Goal: Transaction & Acquisition: Purchase product/service

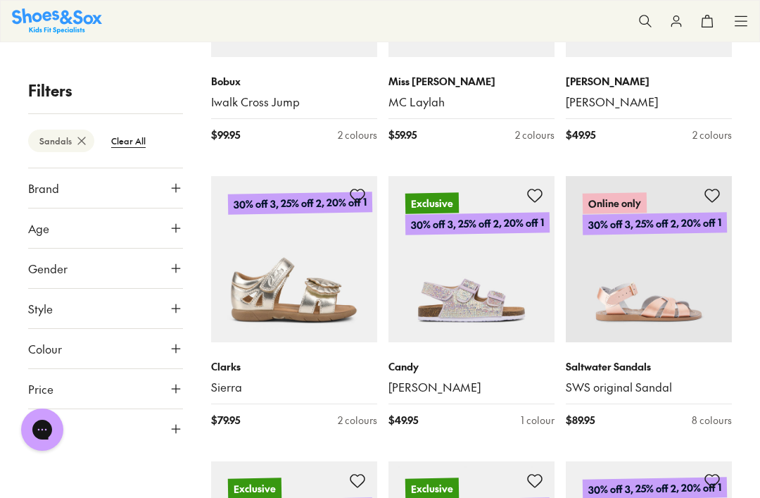
scroll to position [2502, 0]
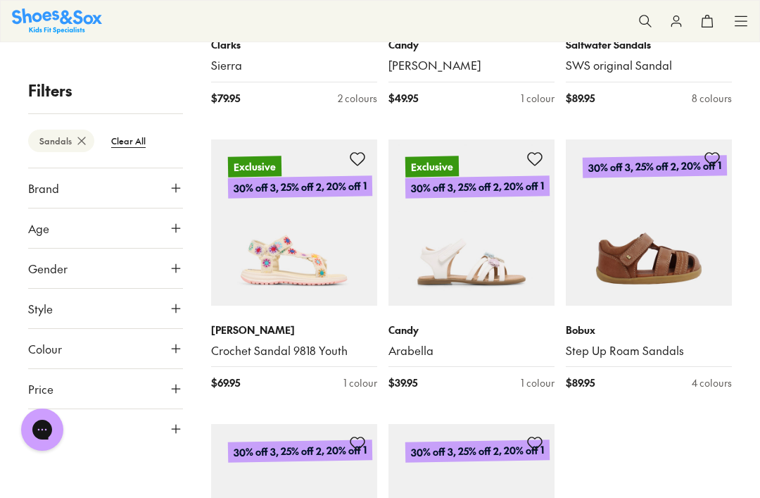
type input "***"
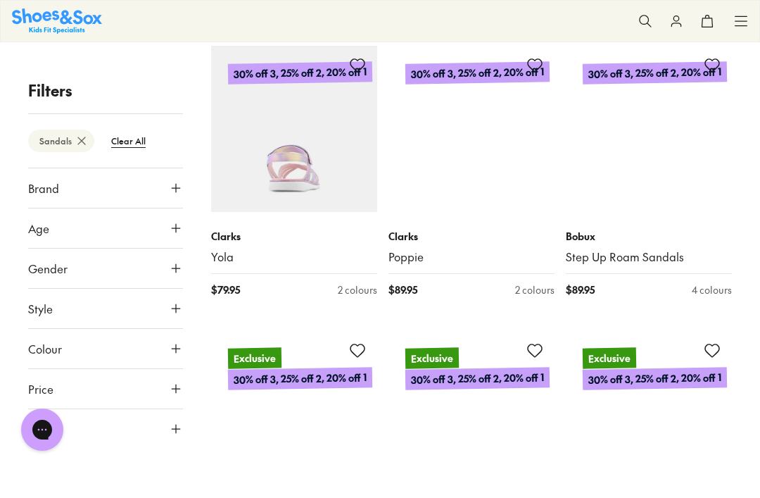
scroll to position [4901, 0]
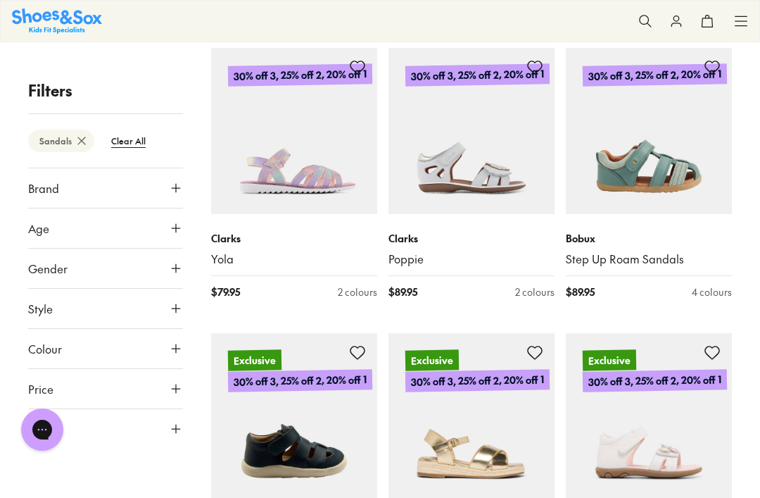
click at [282, 172] on img at bounding box center [294, 131] width 166 height 166
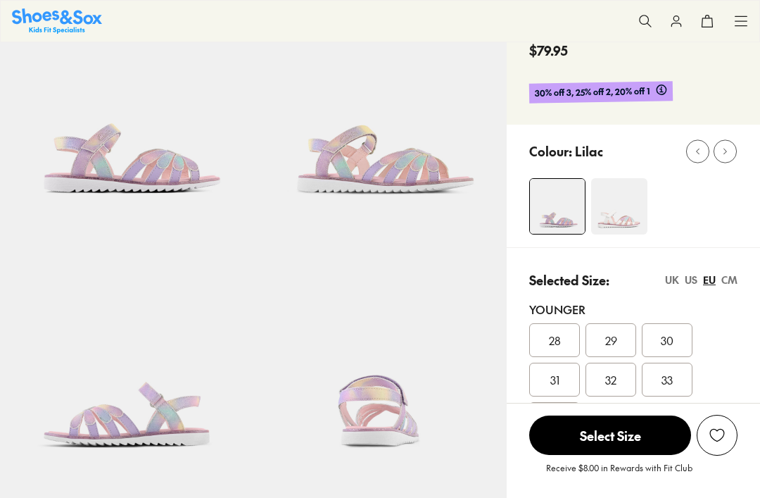
select select "*"
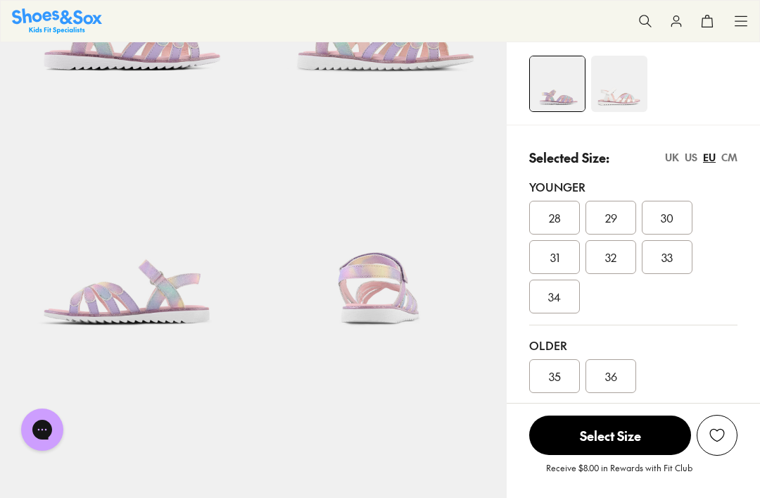
scroll to position [223, 0]
click at [665, 156] on div "UK" at bounding box center [672, 156] width 14 height 15
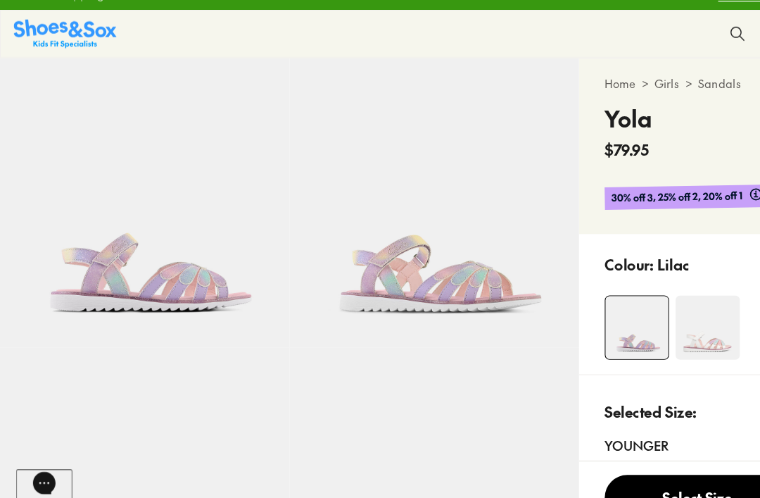
scroll to position [19, 0]
